Goal: Task Accomplishment & Management: Use online tool/utility

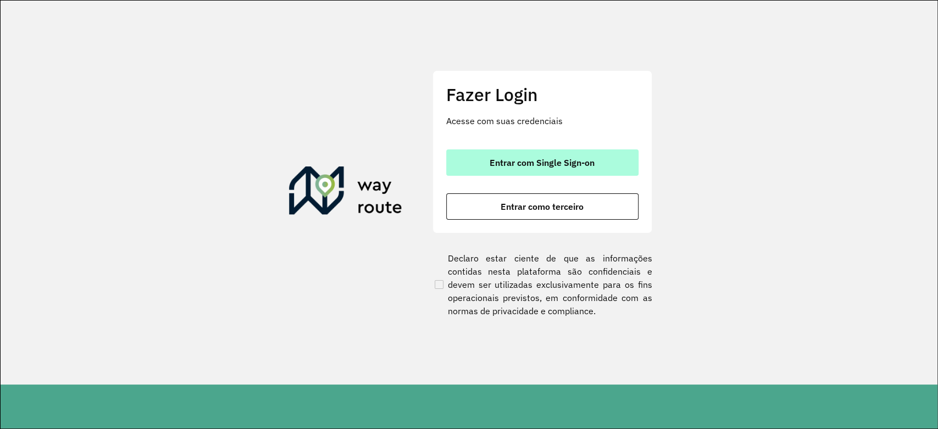
click at [523, 160] on span "Entrar com Single Sign-on" at bounding box center [542, 162] width 105 height 9
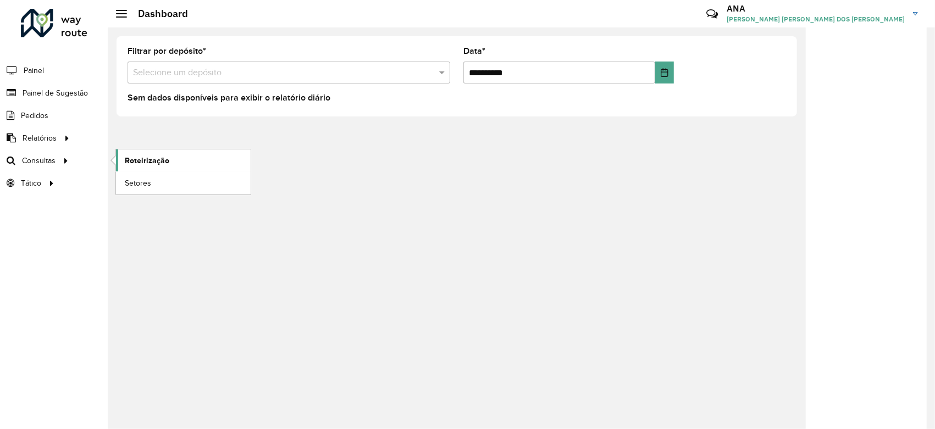
click at [130, 158] on span "Roteirização" at bounding box center [147, 161] width 45 height 12
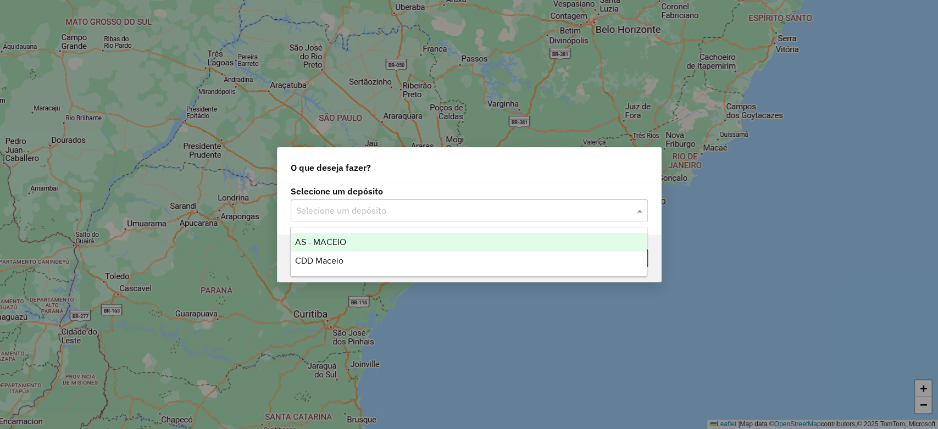
click at [519, 208] on input "text" at bounding box center [458, 210] width 324 height 13
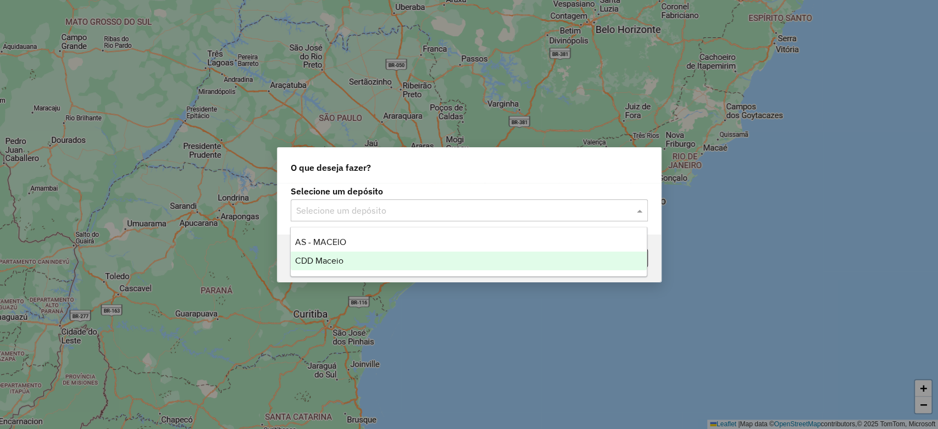
click at [504, 258] on div "CDD Maceio" at bounding box center [469, 261] width 356 height 19
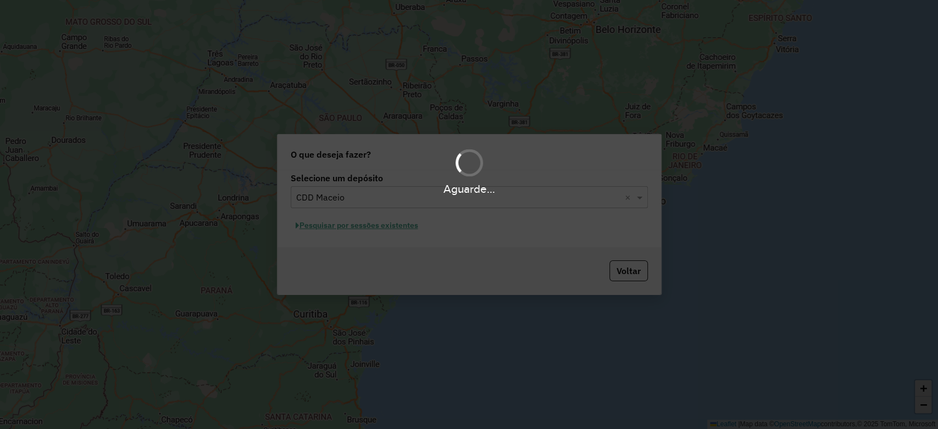
click at [392, 228] on div "Aguarde..." at bounding box center [469, 214] width 938 height 429
click at [392, 228] on hb-app "Aguarde... Pop-up bloqueado! Seu navegador bloqueou automáticamente a abertura …" at bounding box center [469, 214] width 938 height 429
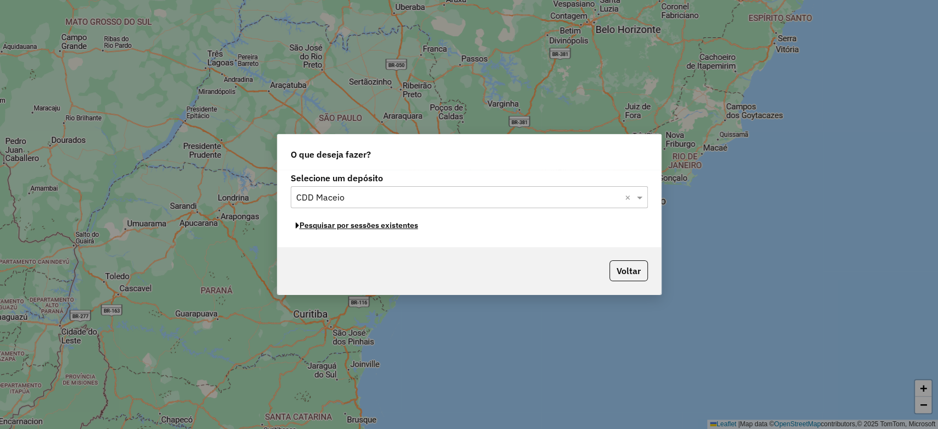
click at [392, 228] on button "Pesquisar por sessões existentes" at bounding box center [357, 225] width 132 height 17
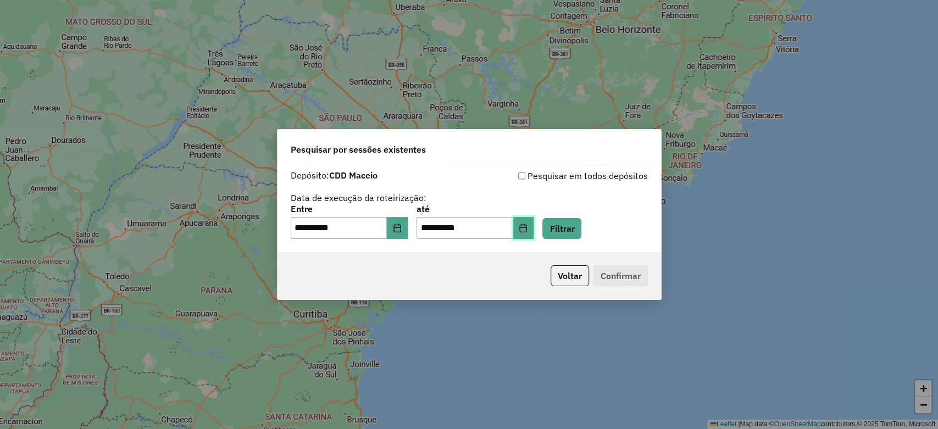
click at [528, 224] on icon "Choose Date" at bounding box center [523, 228] width 9 height 9
click at [408, 224] on button "Choose Date" at bounding box center [397, 228] width 21 height 22
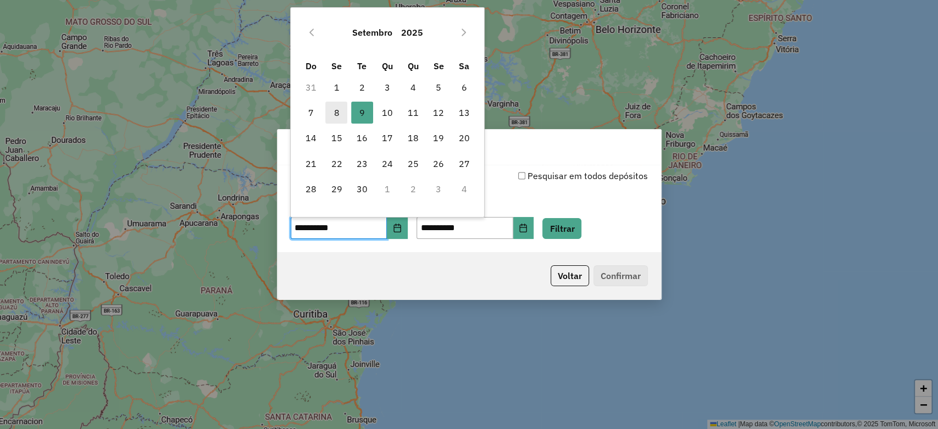
click at [333, 114] on span "8" at bounding box center [336, 113] width 22 height 22
type input "**********"
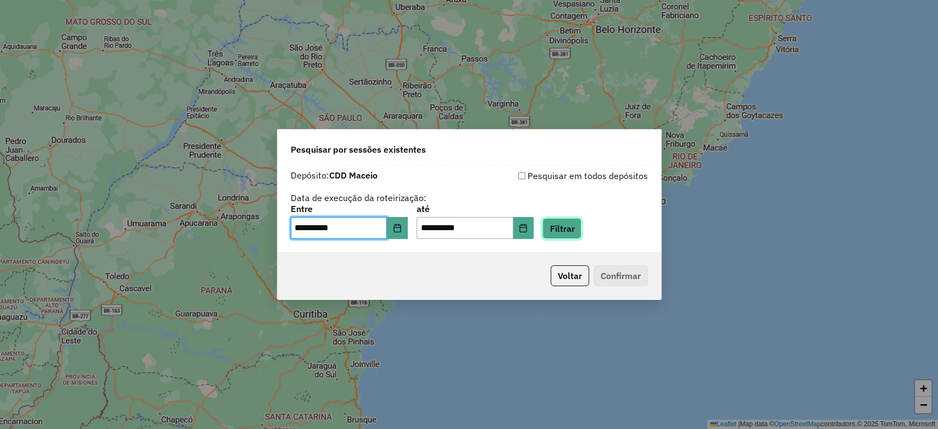
click at [581, 228] on button "Filtrar" at bounding box center [561, 228] width 39 height 21
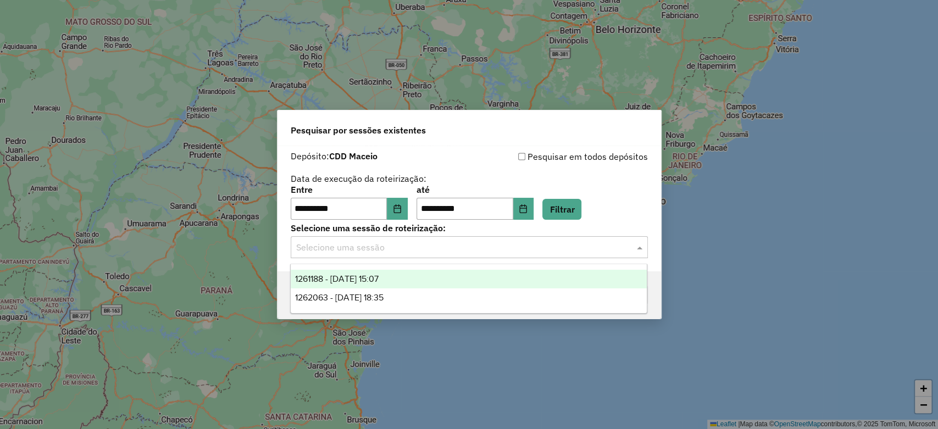
click at [585, 252] on input "text" at bounding box center [458, 247] width 324 height 13
click at [437, 270] on div "1261188 - [DATE] 15:07" at bounding box center [469, 279] width 356 height 19
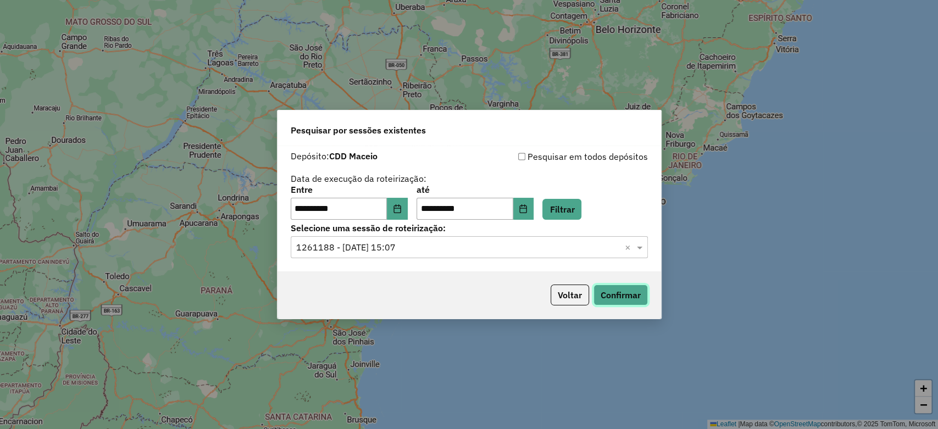
click at [637, 285] on button "Confirmar" at bounding box center [620, 295] width 54 height 21
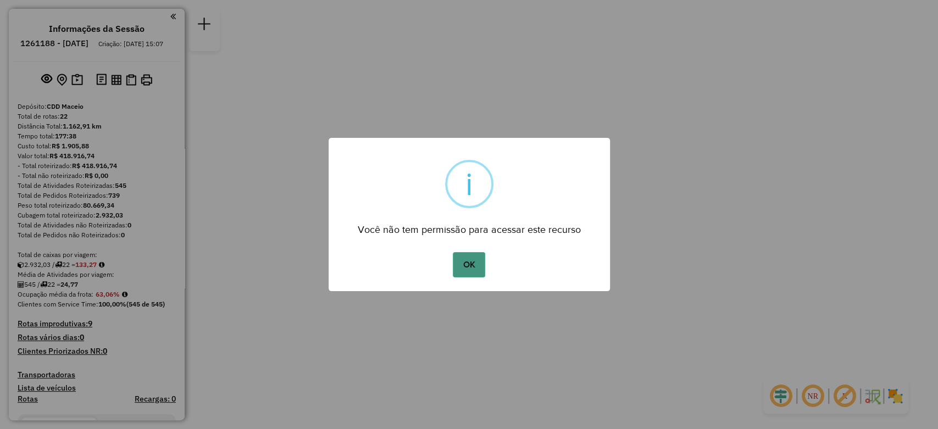
click at [481, 258] on button "OK" at bounding box center [469, 264] width 32 height 25
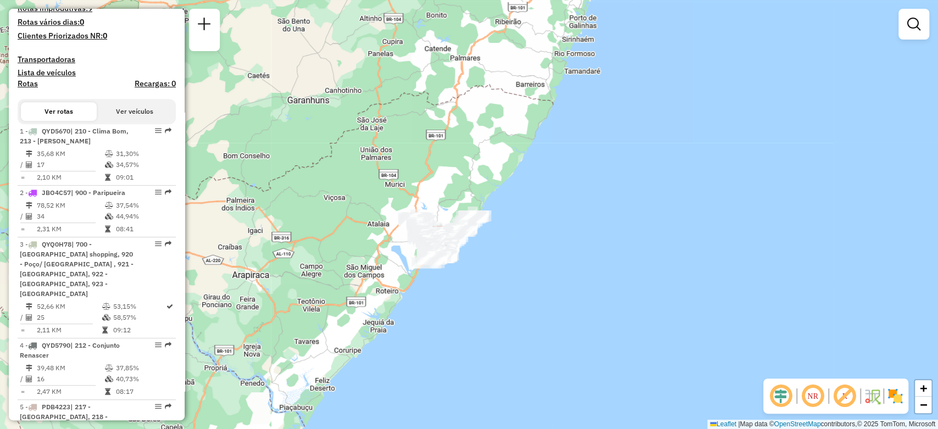
scroll to position [721, 0]
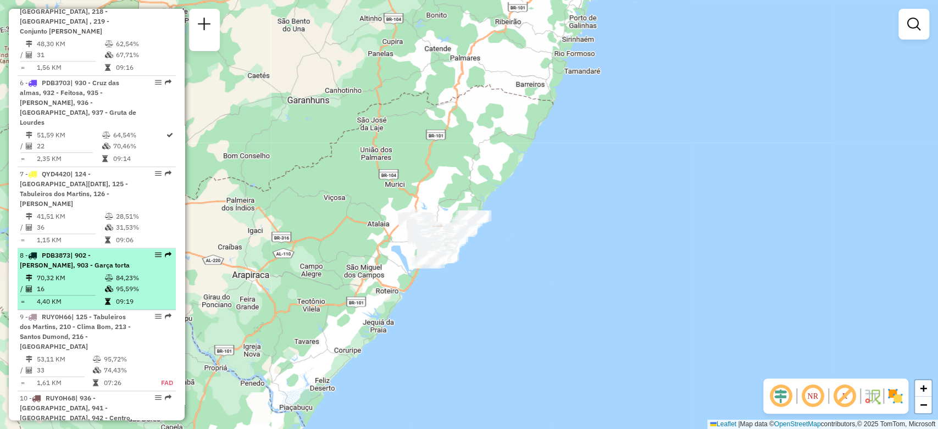
select select "**********"
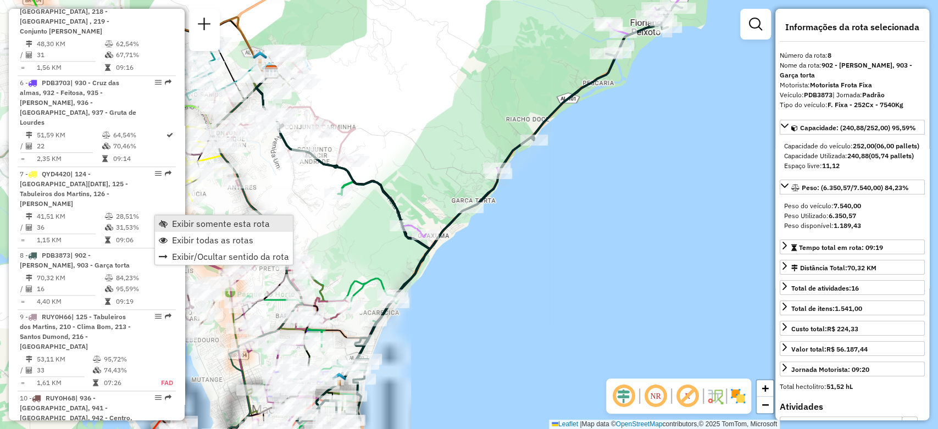
click at [189, 229] on link "Exibir somente esta rota" at bounding box center [224, 223] width 138 height 16
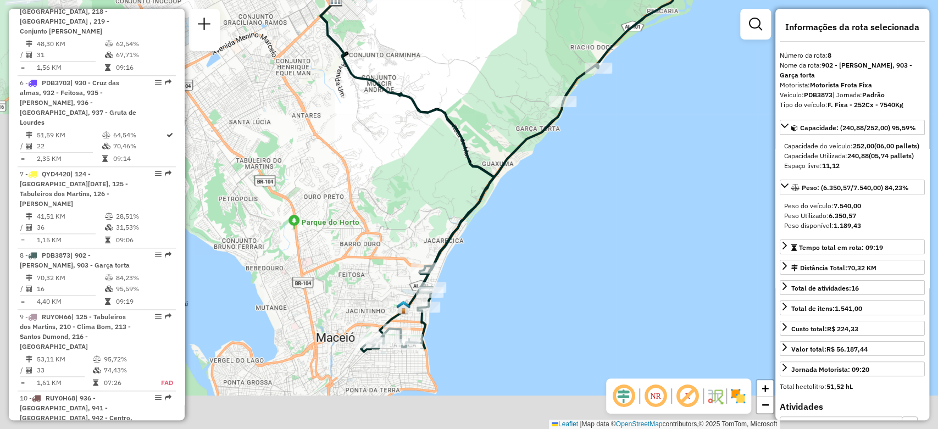
drag, startPoint x: 485, startPoint y: 285, endPoint x: 512, endPoint y: 251, distance: 44.2
click at [512, 251] on div "Janela de atendimento Grade de atendimento Capacidade Transportadoras Veículos …" at bounding box center [469, 214] width 938 height 429
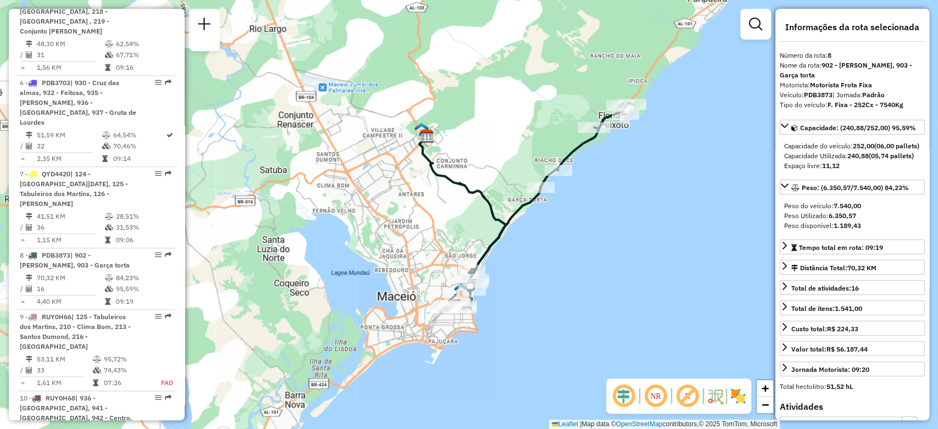
drag, startPoint x: 607, startPoint y: 231, endPoint x: 551, endPoint y: 255, distance: 61.0
click at [602, 238] on div "Janela de atendimento Grade de atendimento Capacidade Transportadoras Veículos …" at bounding box center [469, 214] width 938 height 429
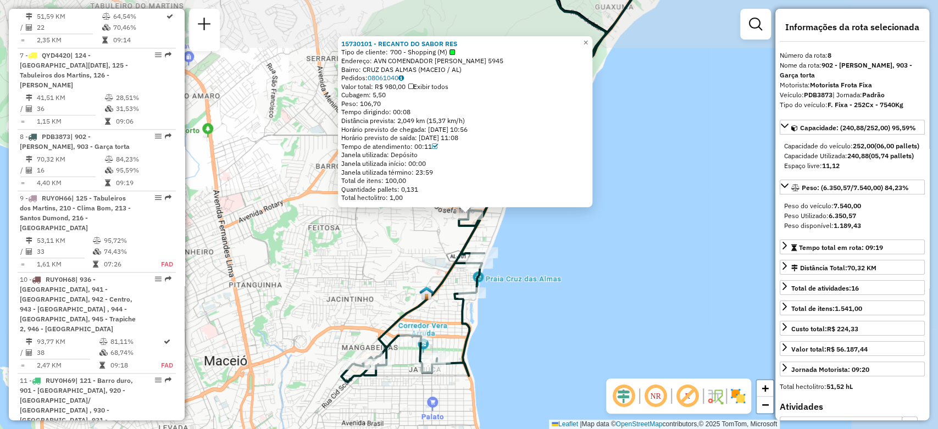
scroll to position [920, 0]
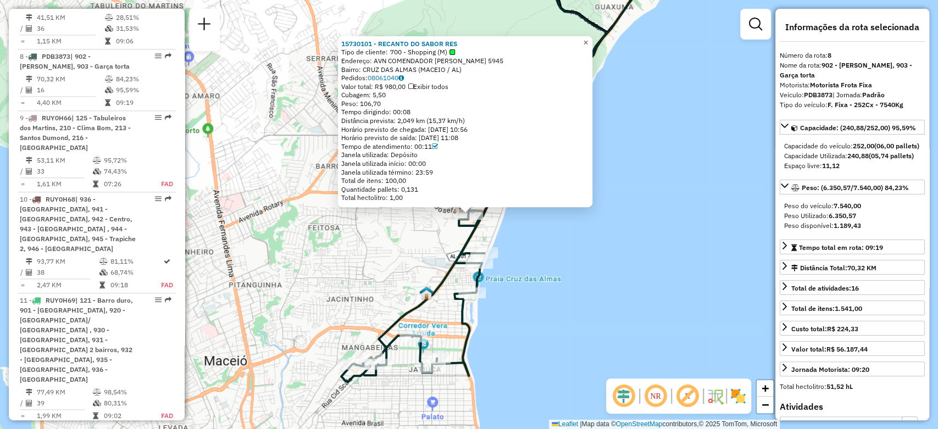
click at [588, 42] on span "×" at bounding box center [585, 42] width 5 height 9
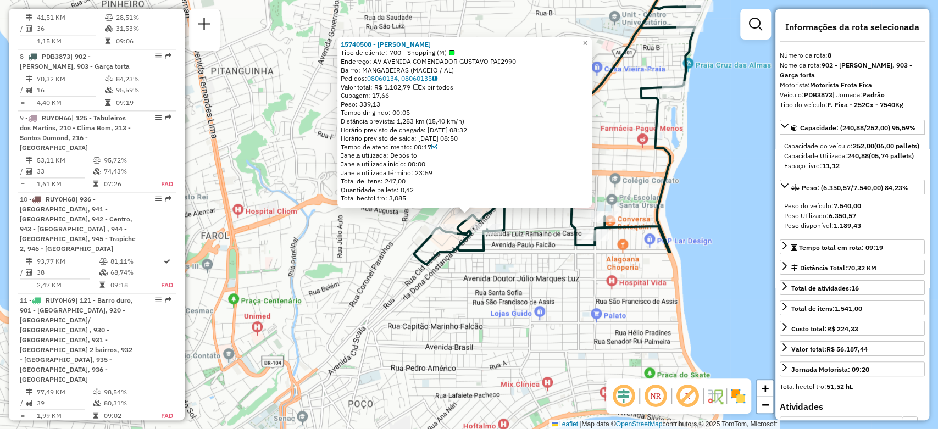
click at [359, 355] on div "15740508 - LEONARDO FONSECA ALB Tipo de cliente: 700 - Shopping (M) Endereço: A…" at bounding box center [469, 214] width 938 height 429
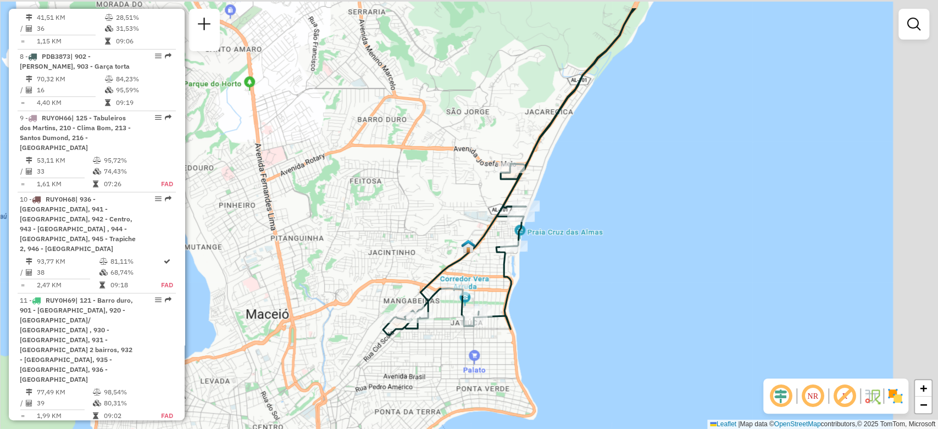
drag, startPoint x: 712, startPoint y: 158, endPoint x: 607, endPoint y: 209, distance: 117.2
click at [607, 209] on div "Janela de atendimento Grade de atendimento Capacidade Transportadoras Veículos …" at bounding box center [469, 214] width 938 height 429
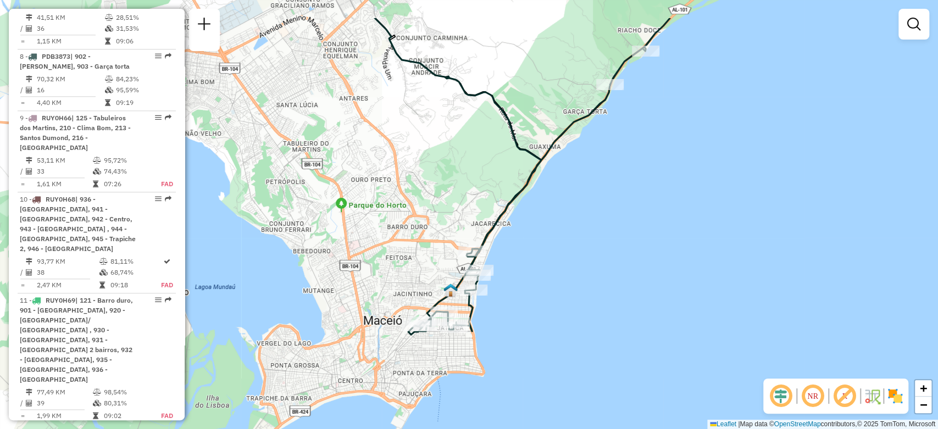
drag, startPoint x: 715, startPoint y: 192, endPoint x: 629, endPoint y: 253, distance: 105.7
click at [629, 253] on div "Janela de atendimento Grade de atendimento Capacidade Transportadoras Veículos …" at bounding box center [469, 214] width 938 height 429
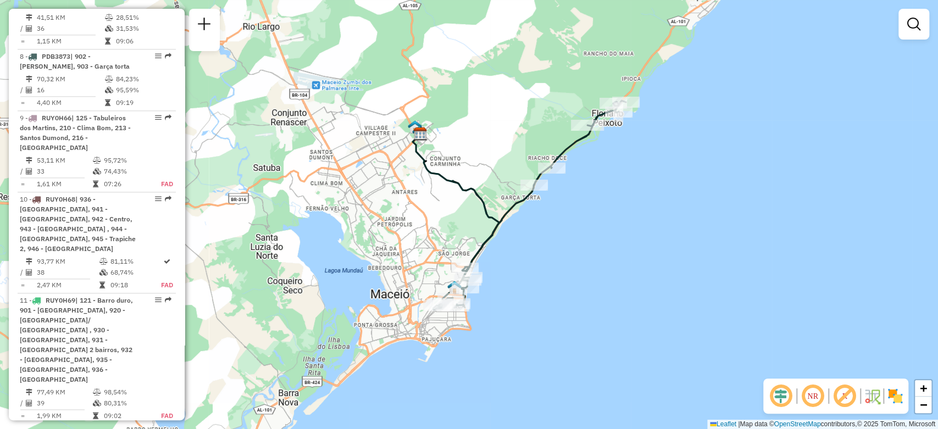
drag, startPoint x: 652, startPoint y: 212, endPoint x: 567, endPoint y: 228, distance: 87.2
click at [567, 228] on div "Janela de atendimento Grade de atendimento Capacidade Transportadoras Veículos …" at bounding box center [469, 214] width 938 height 429
click at [897, 223] on div "Janela de atendimento Grade de atendimento Capacidade Transportadoras Veículos …" at bounding box center [469, 214] width 938 height 429
